Goal: Transaction & Acquisition: Subscribe to service/newsletter

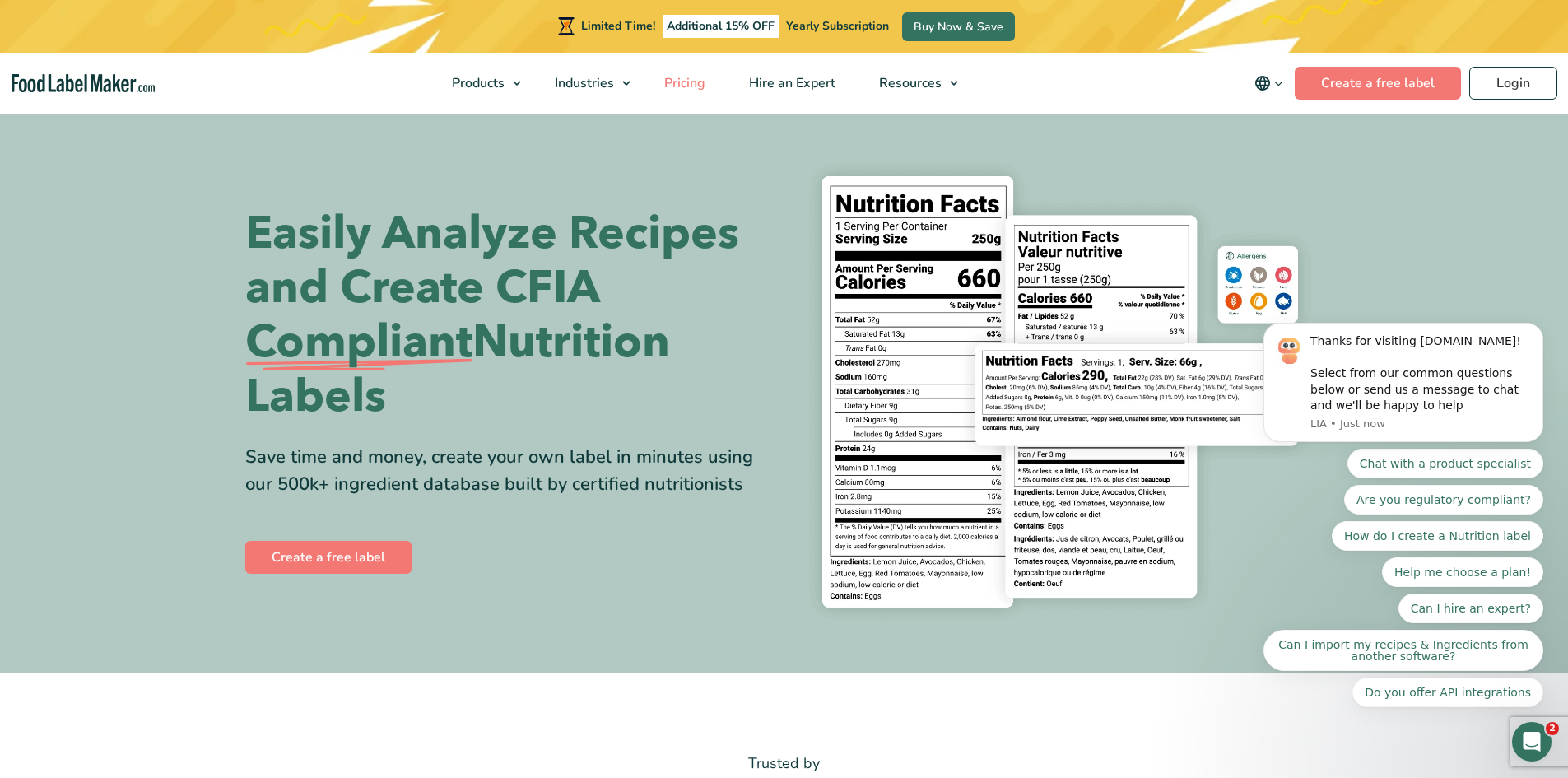
click at [710, 84] on link "Pricing" at bounding box center [683, 82] width 80 height 61
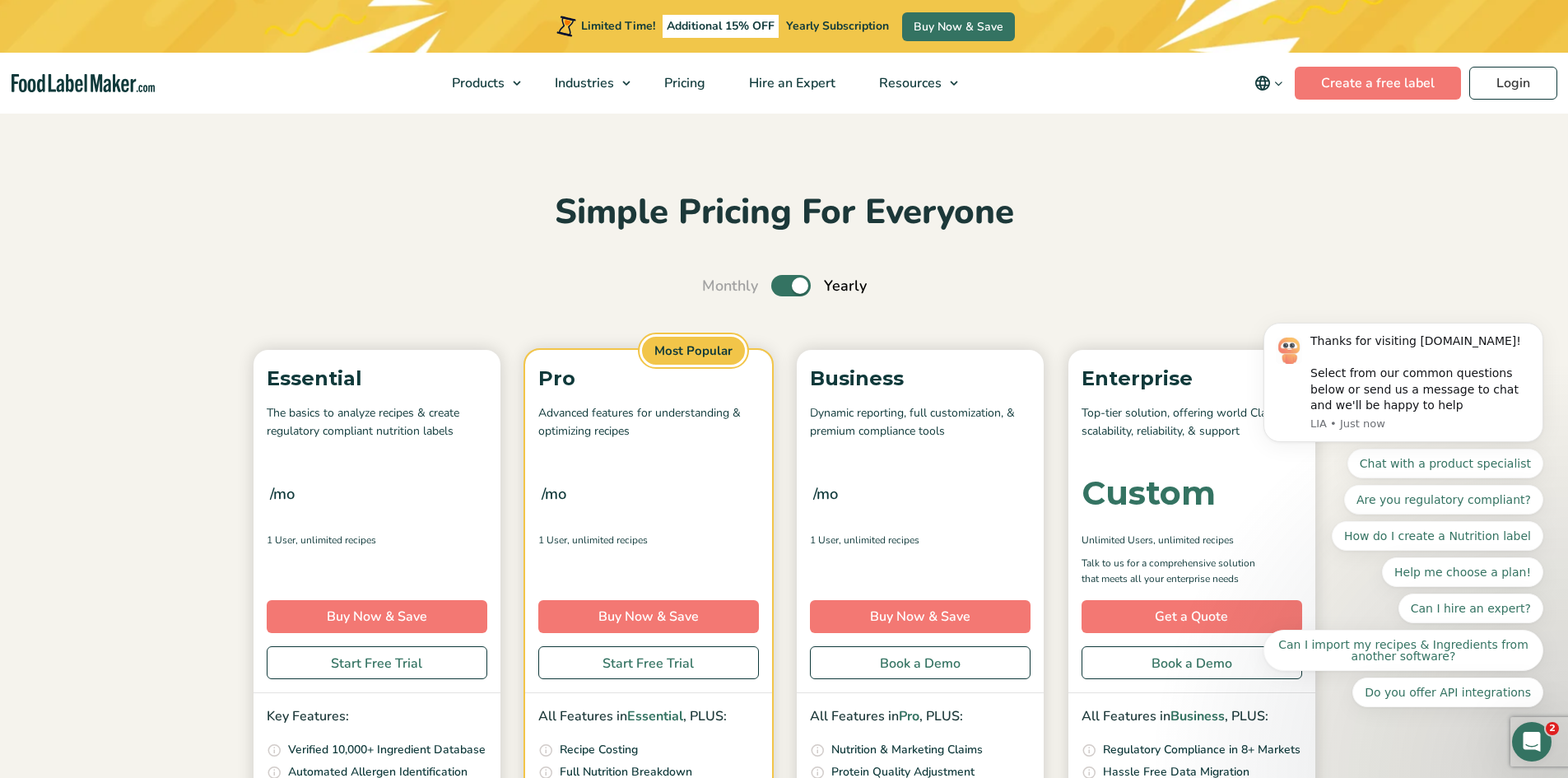
drag, startPoint x: 809, startPoint y: 294, endPoint x: 788, endPoint y: 287, distance: 22.1
click at [805, 293] on div "Monthly Toggle Yearly (6 Month Free + 2 Free Nutritional Consultations)" at bounding box center [784, 285] width 164 height 22
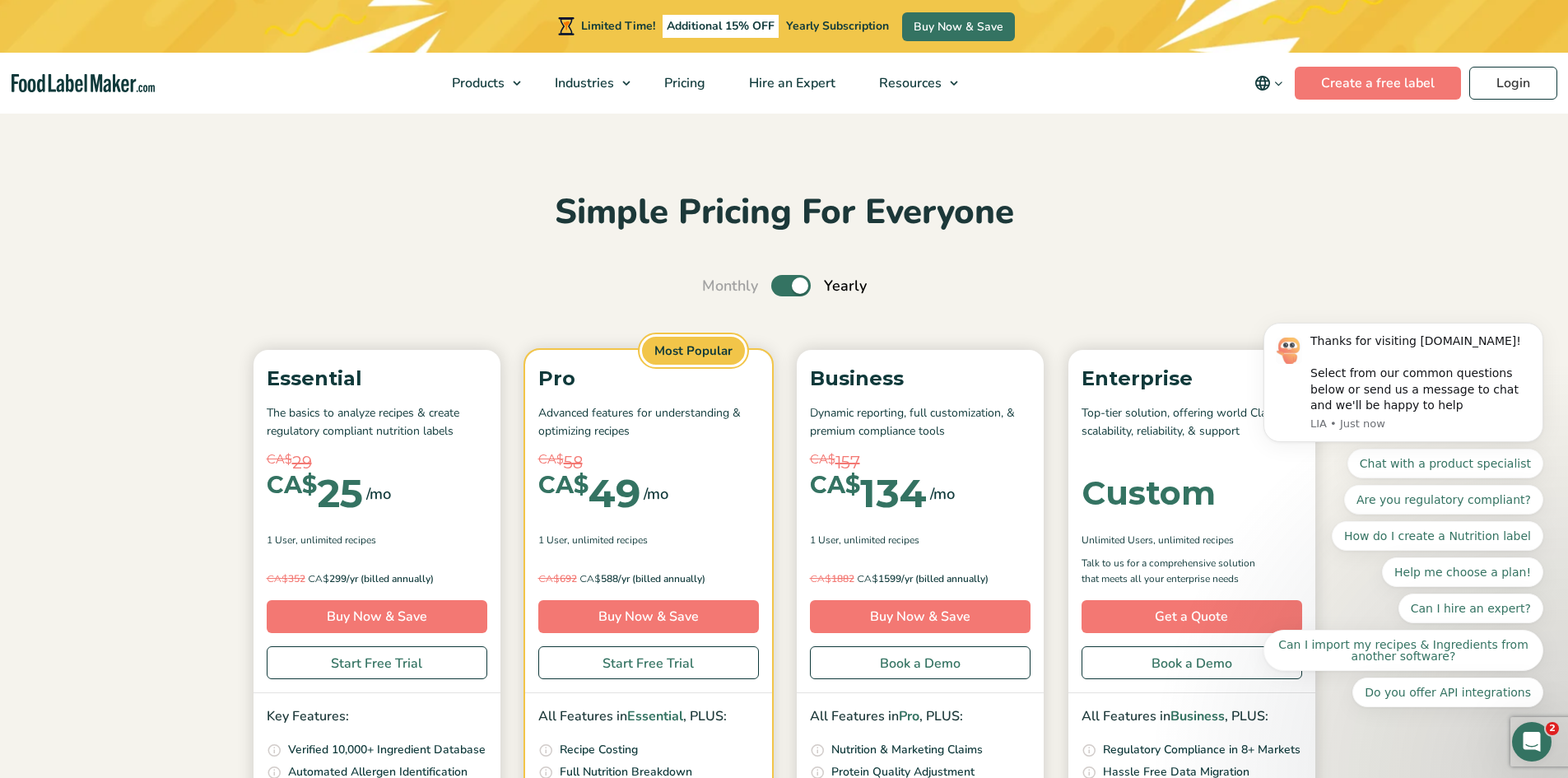
click at [784, 286] on label "Toggle" at bounding box center [790, 285] width 40 height 21
click at [716, 286] on input "Toggle" at bounding box center [710, 285] width 11 height 11
checkbox input "false"
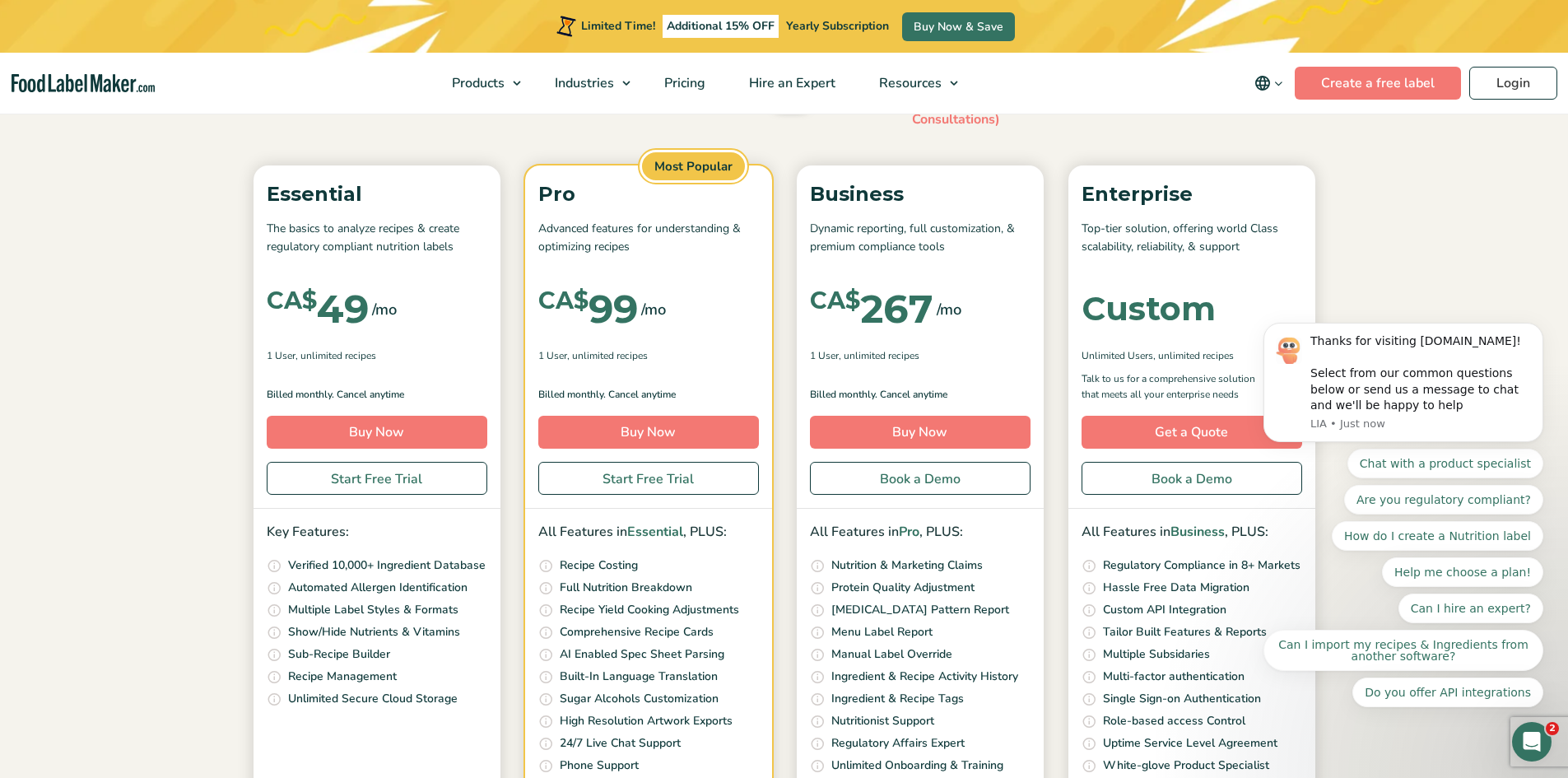
scroll to position [247, 0]
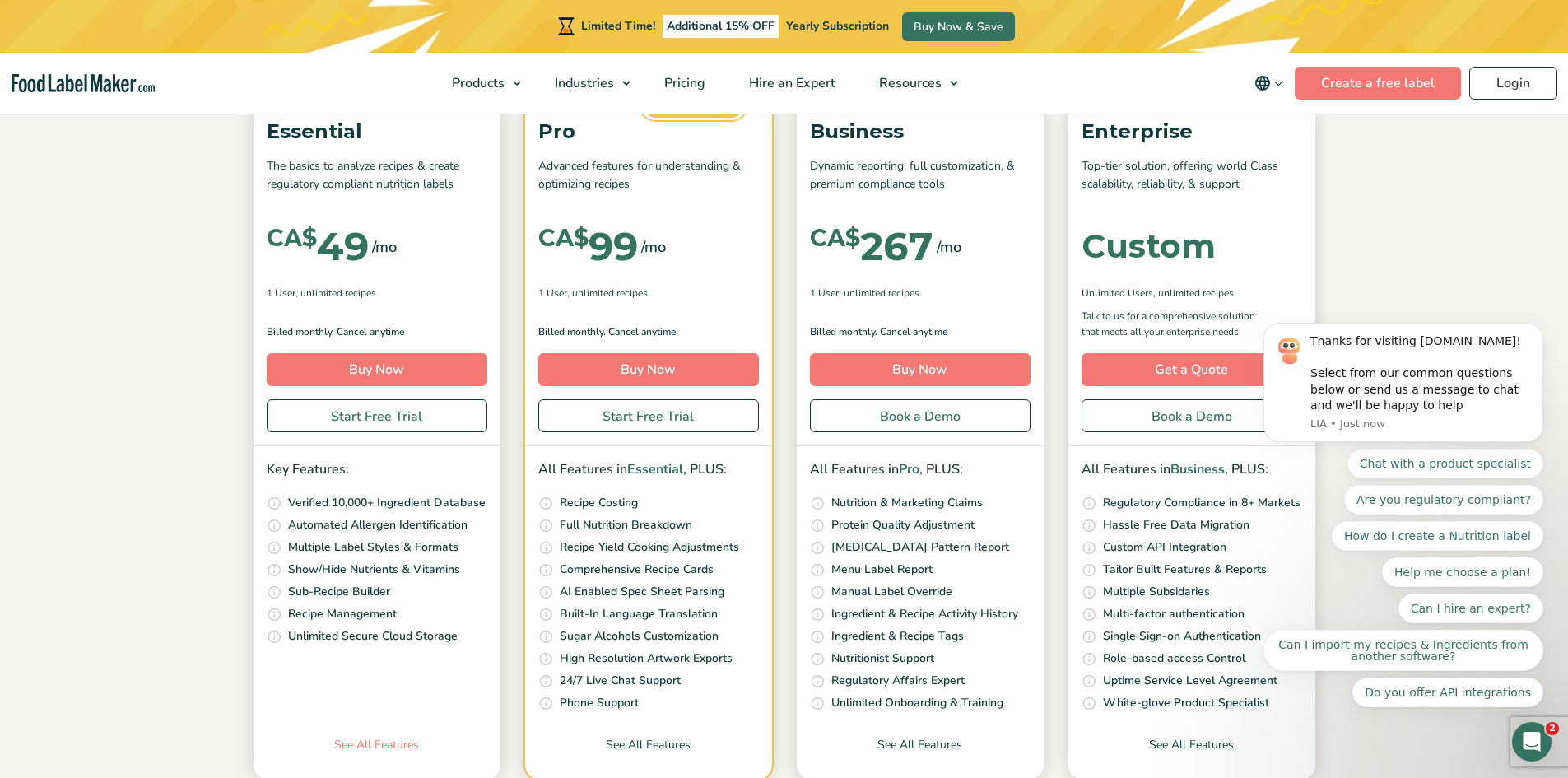
click at [387, 743] on link "See All Features" at bounding box center [376, 758] width 247 height 44
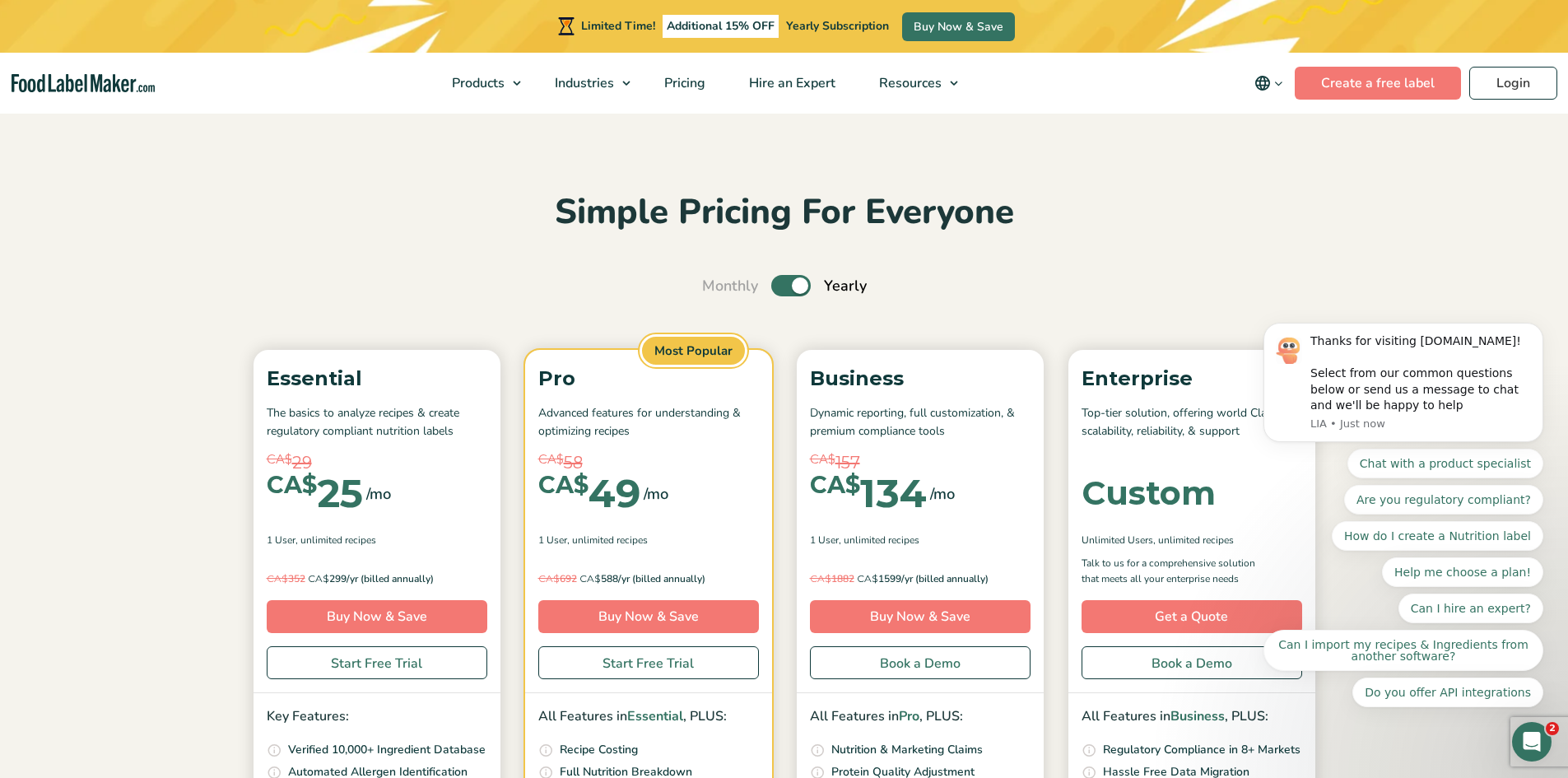
scroll to position [82, 0]
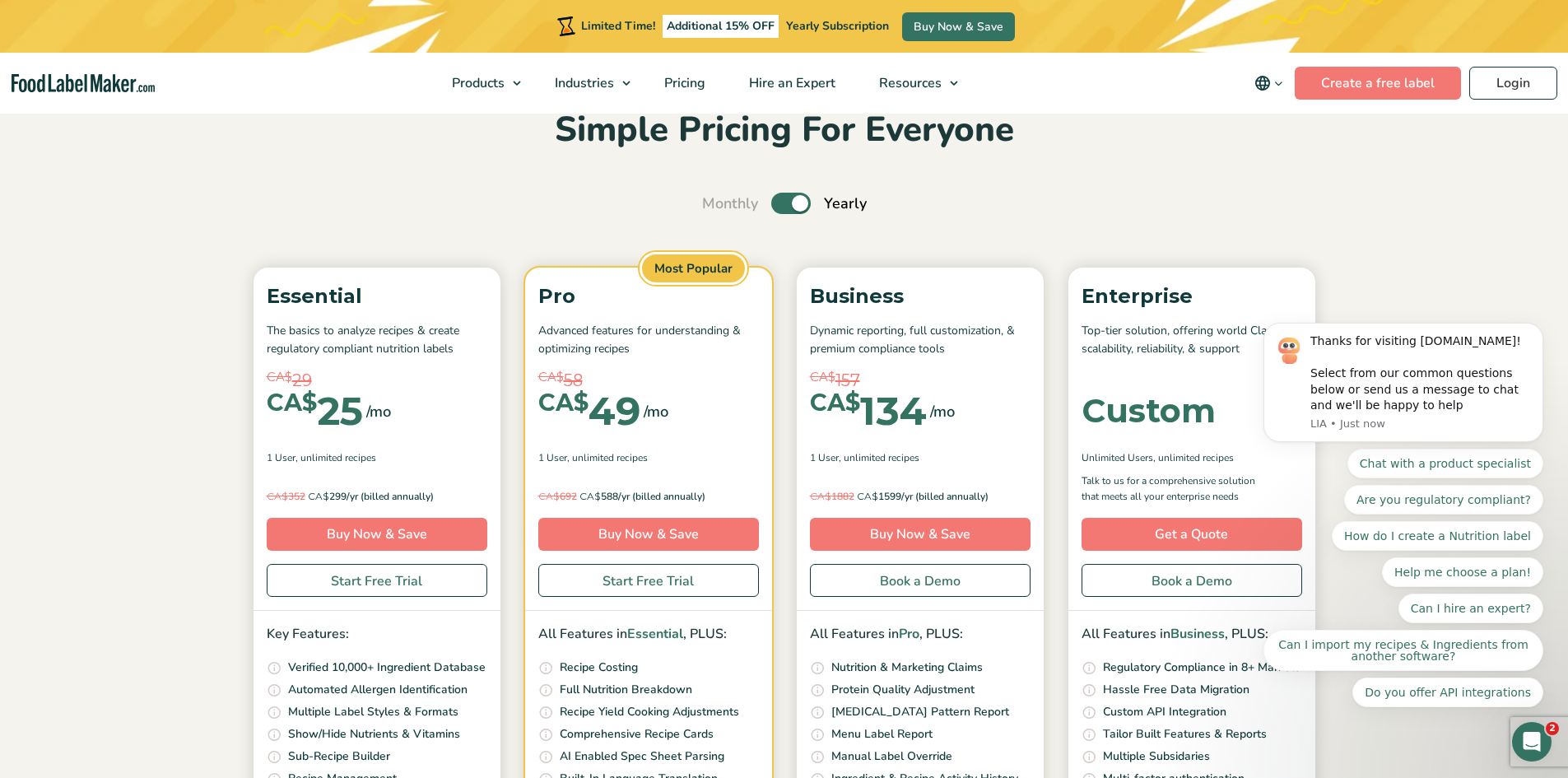
click at [778, 207] on label "Toggle" at bounding box center [790, 203] width 40 height 21
click at [716, 207] on input "Toggle" at bounding box center [710, 203] width 11 height 11
checkbox input "false"
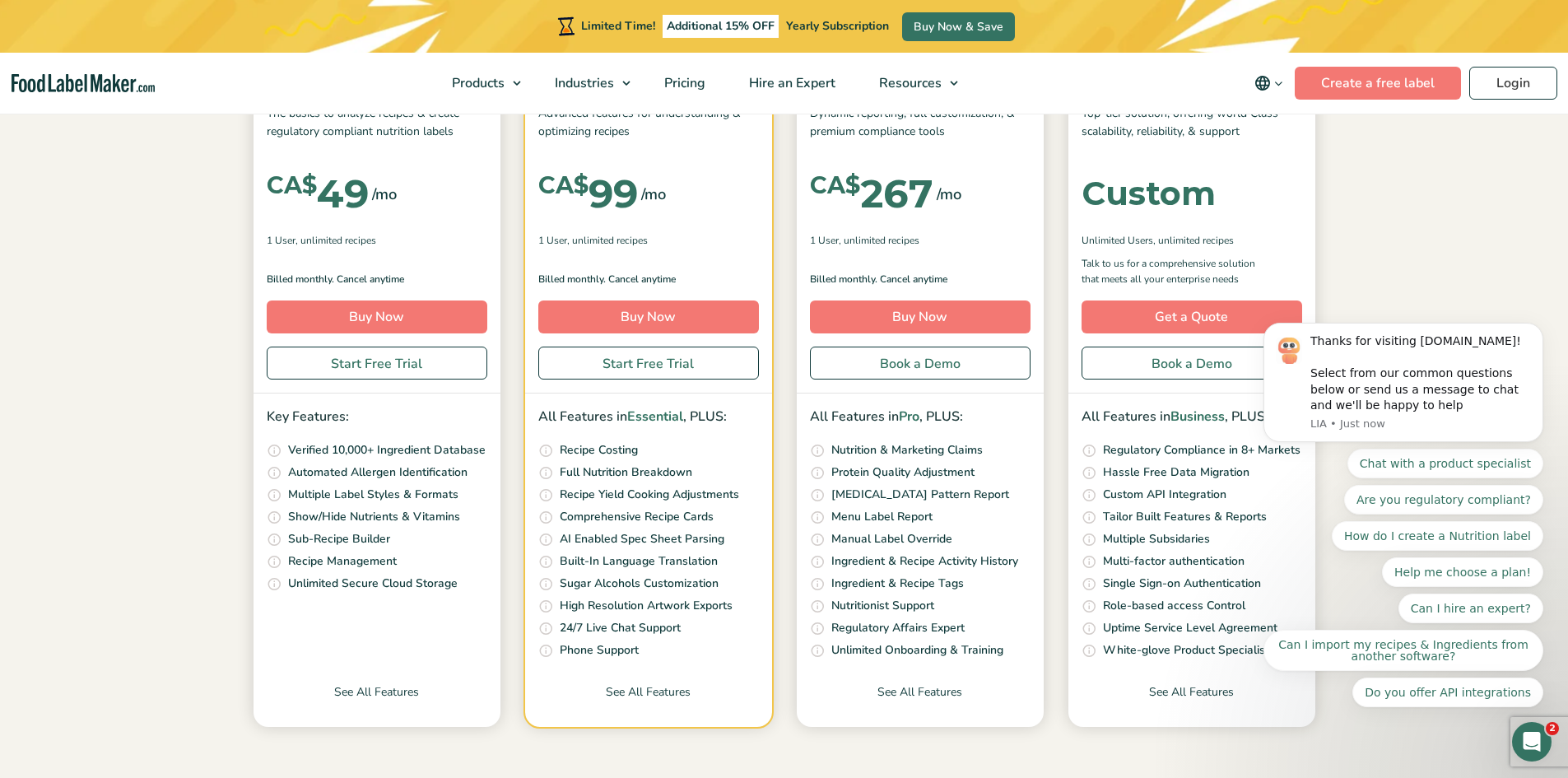
scroll to position [329, 0]
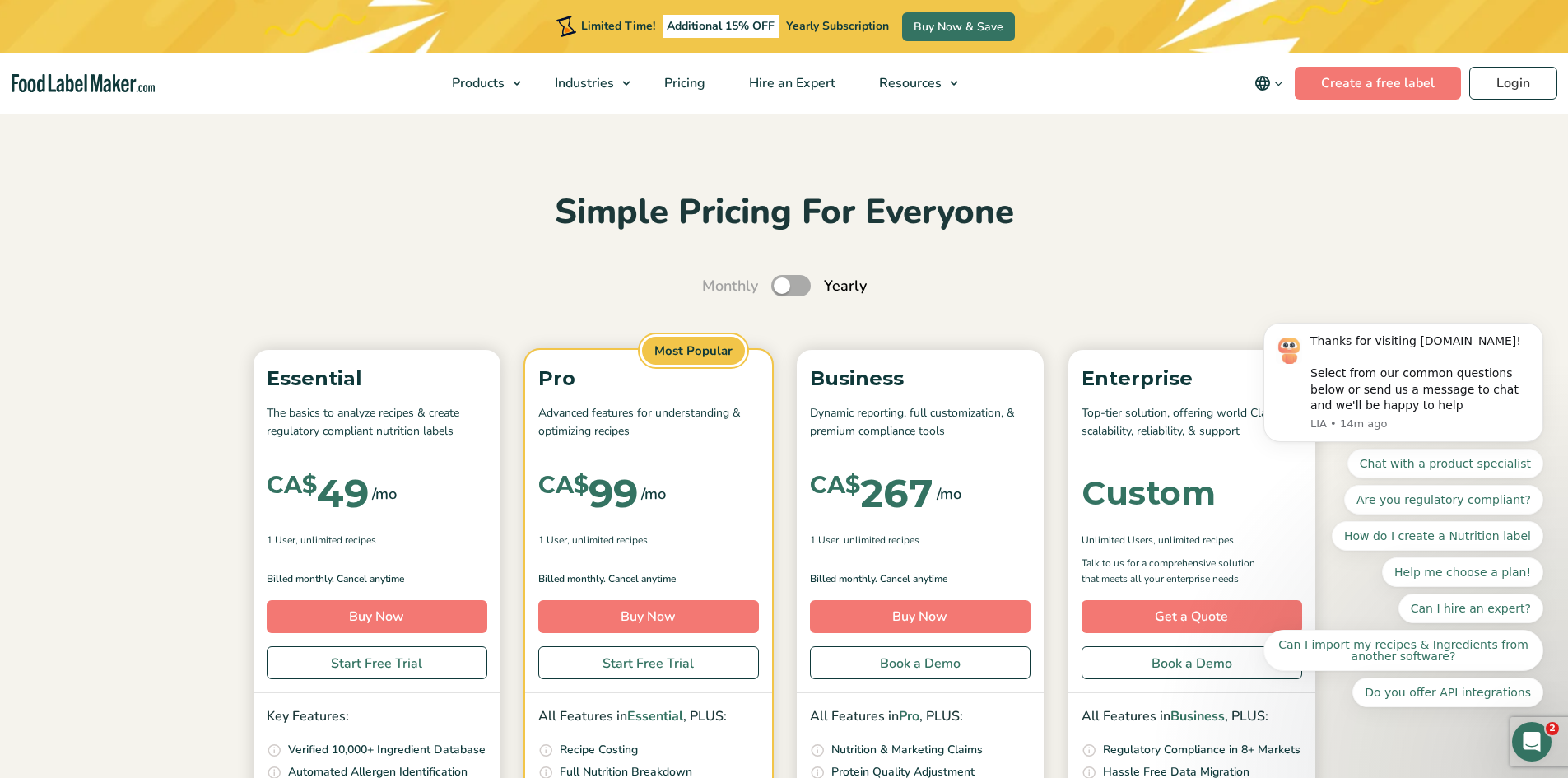
click at [791, 290] on label "Toggle" at bounding box center [790, 285] width 40 height 21
click at [716, 290] on input "Toggle" at bounding box center [710, 285] width 11 height 11
checkbox input "true"
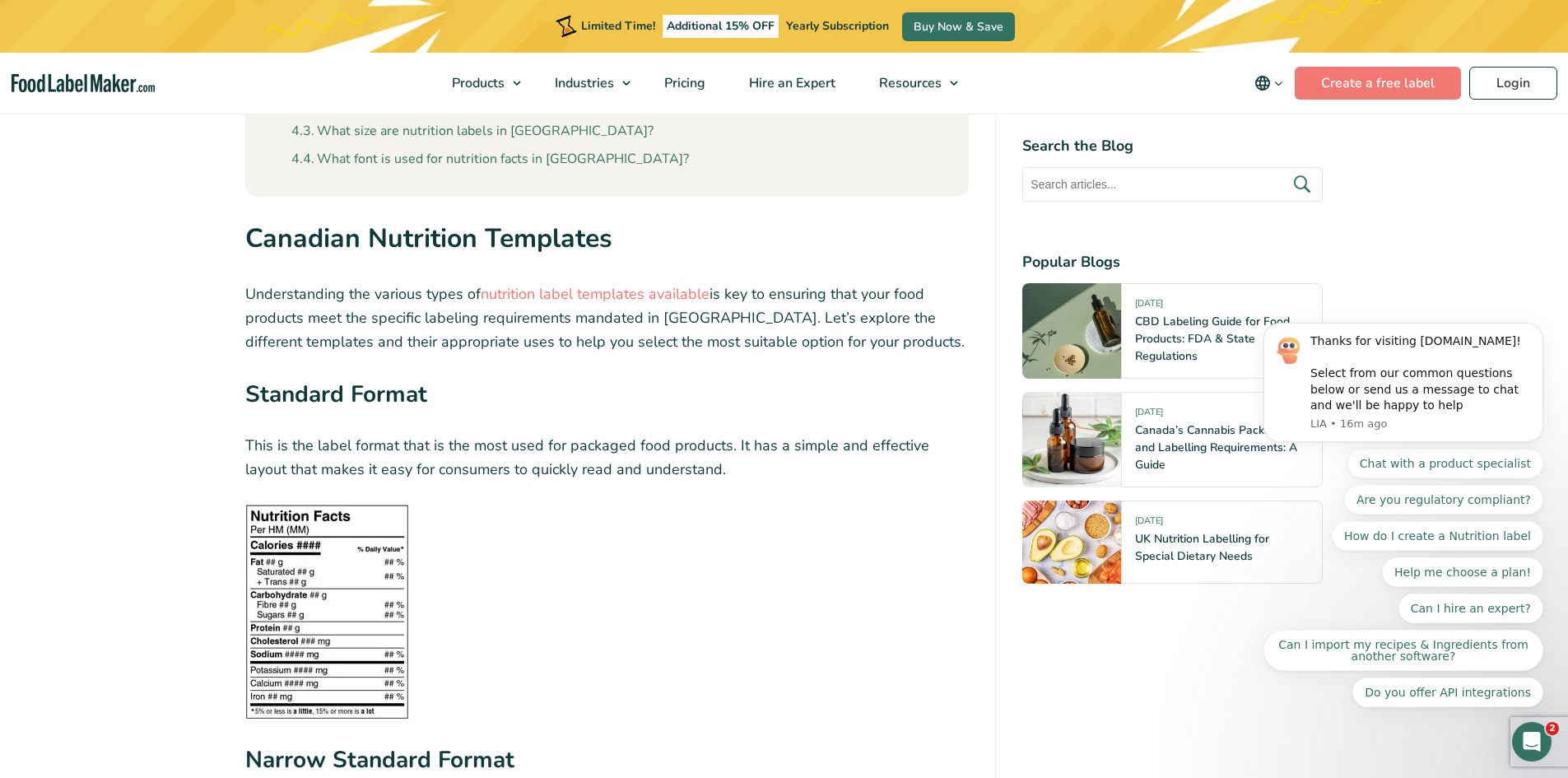
scroll to position [1894, 0]
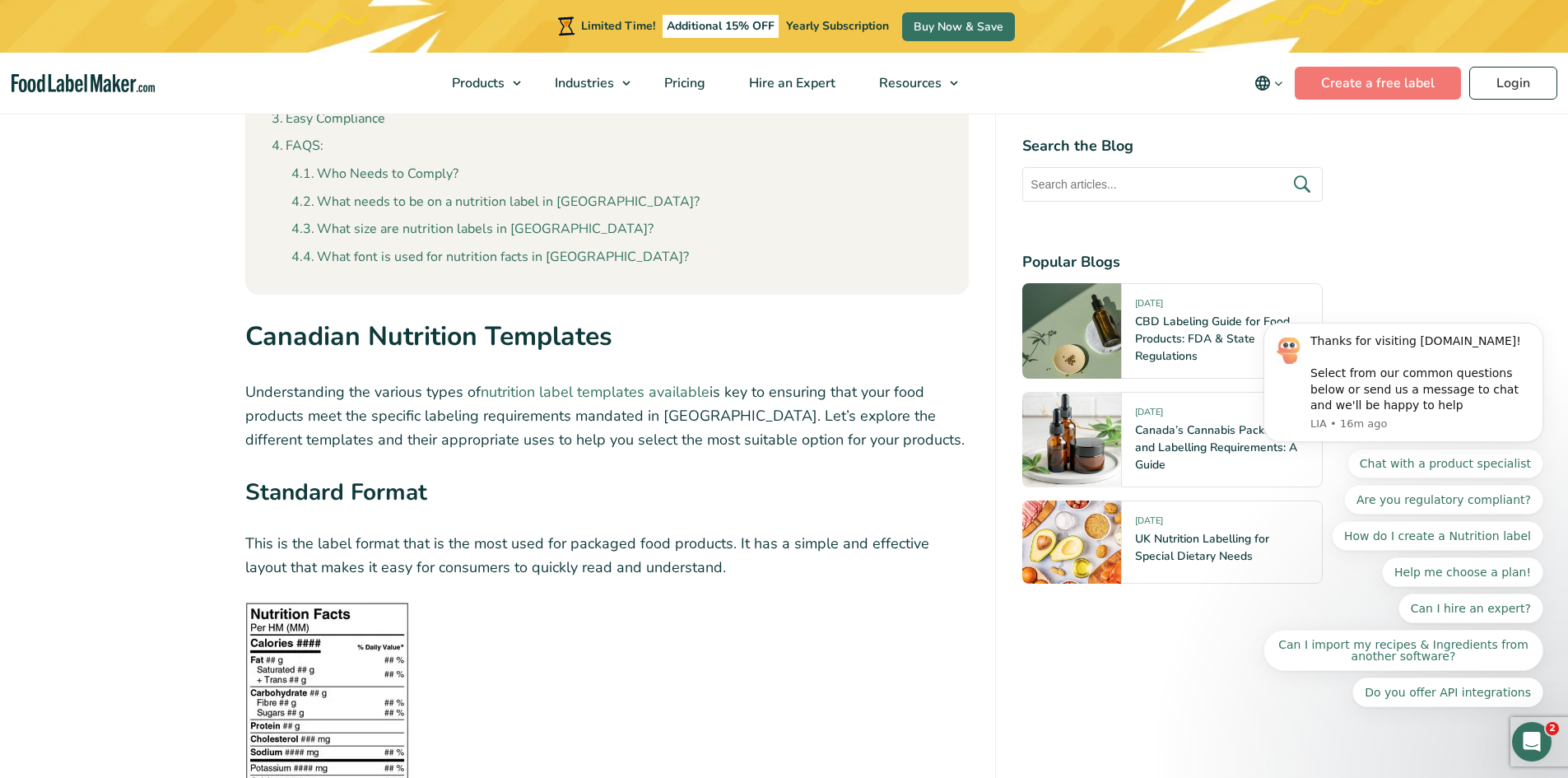
click at [560, 382] on link "nutrition label templates available" at bounding box center [595, 392] width 229 height 19
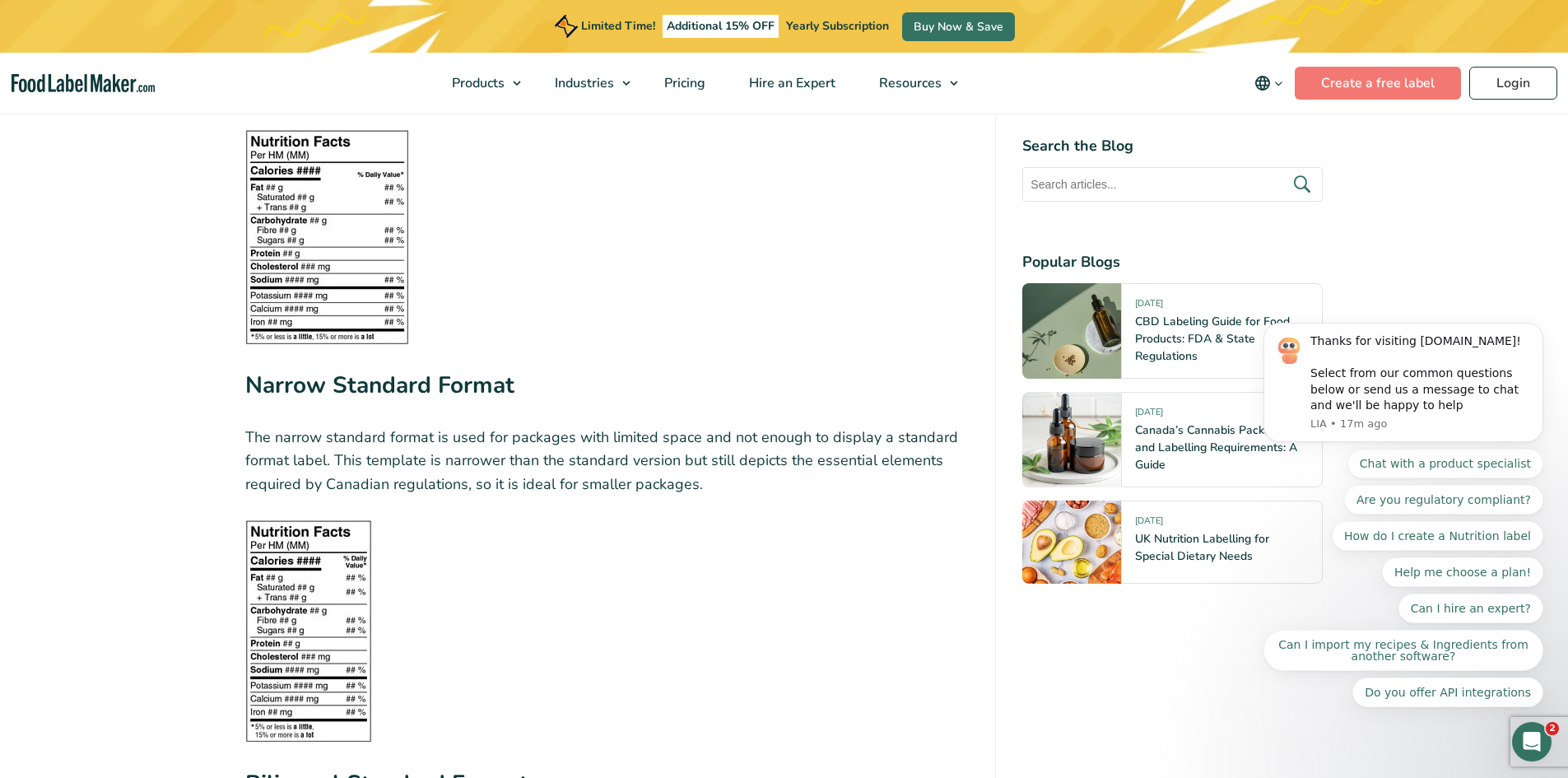
scroll to position [2140, 0]
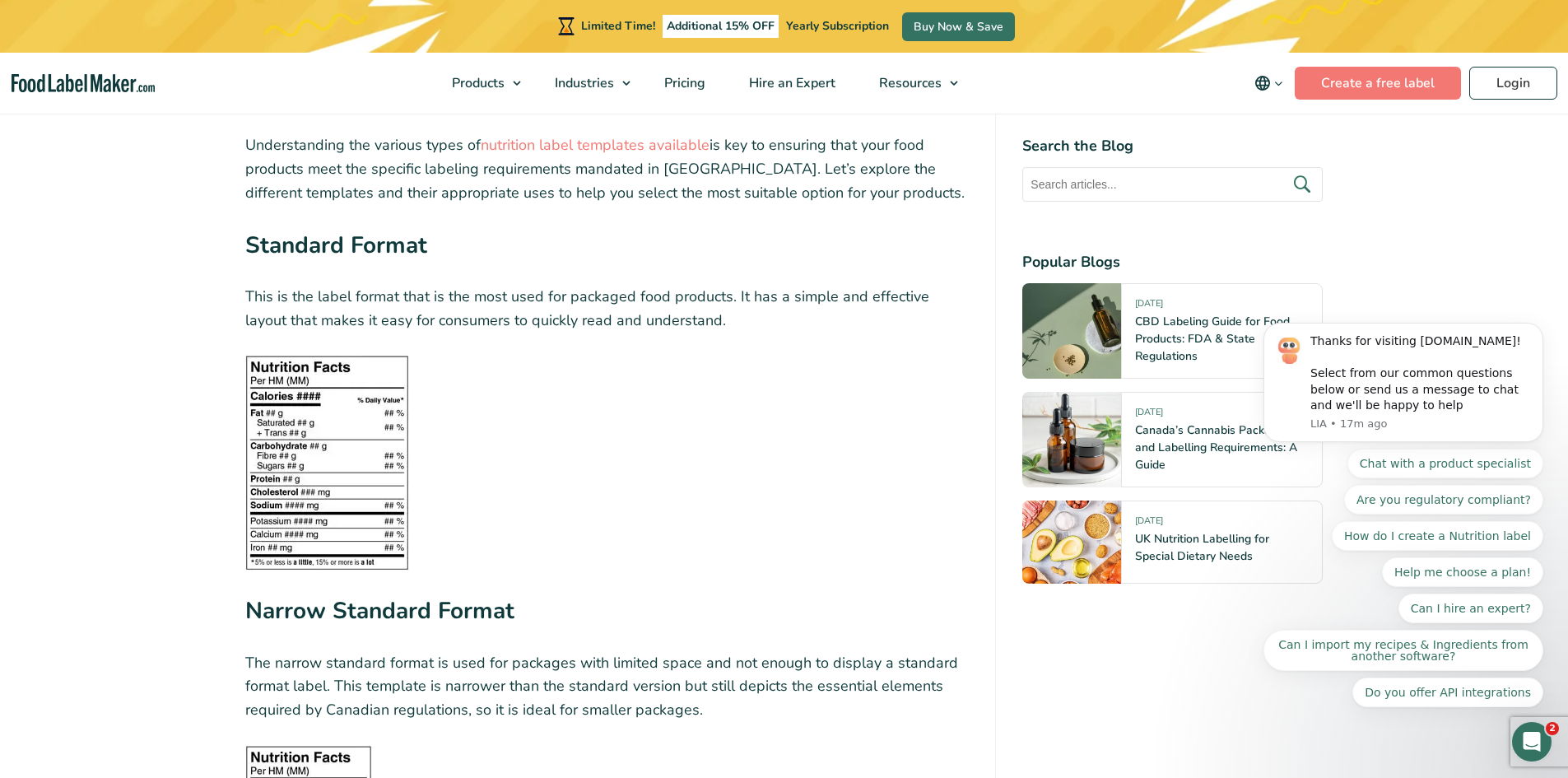
click at [302, 389] on img at bounding box center [327, 463] width 163 height 216
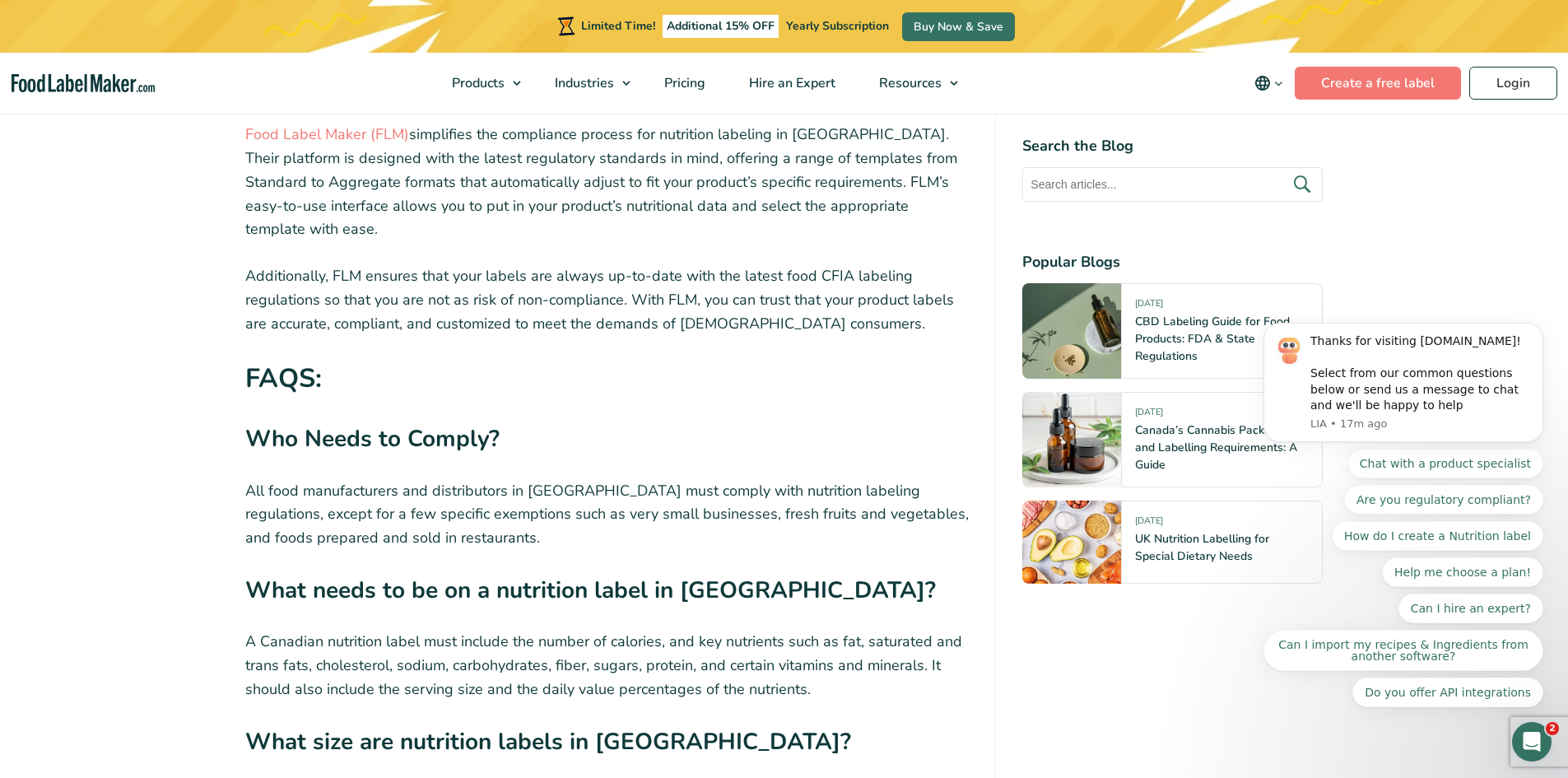
scroll to position [6176, 0]
